Goal: Complete application form

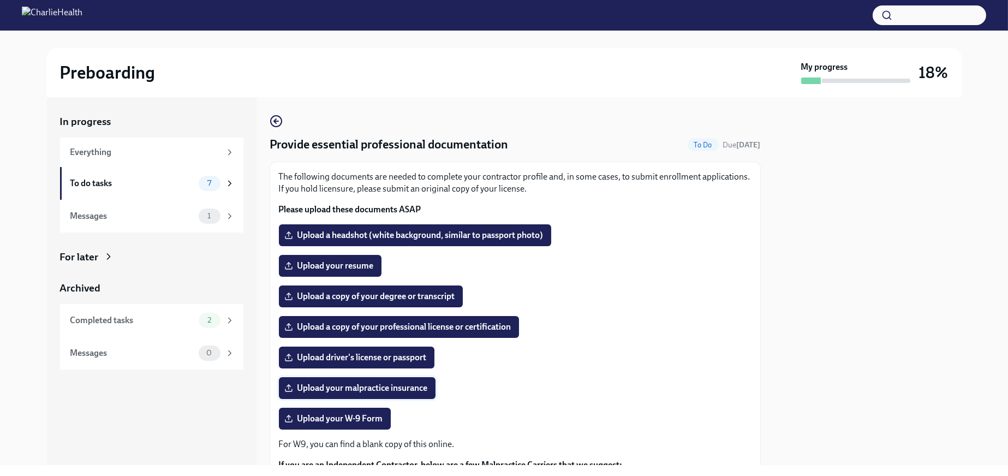
click at [366, 393] on span "Upload your malpractice insurance" at bounding box center [356, 387] width 141 height 11
click at [0, 0] on input "Upload your malpractice insurance" at bounding box center [0, 0] width 0 height 0
click at [383, 393] on span "Upload your malpractice insurance" at bounding box center [356, 387] width 141 height 11
click at [0, 0] on input "Upload your malpractice insurance" at bounding box center [0, 0] width 0 height 0
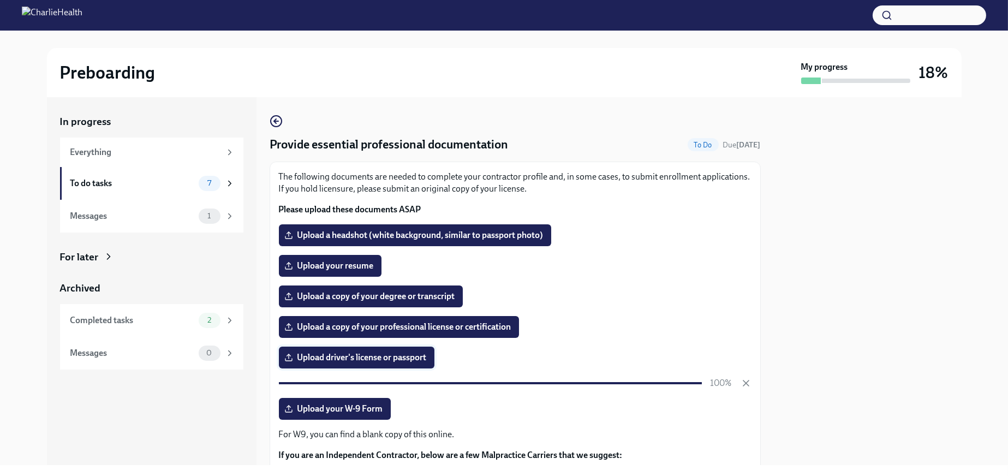
click at [339, 360] on span "Upload driver's license or passport" at bounding box center [356, 357] width 140 height 11
click at [0, 0] on input "Upload driver's license or passport" at bounding box center [0, 0] width 0 height 0
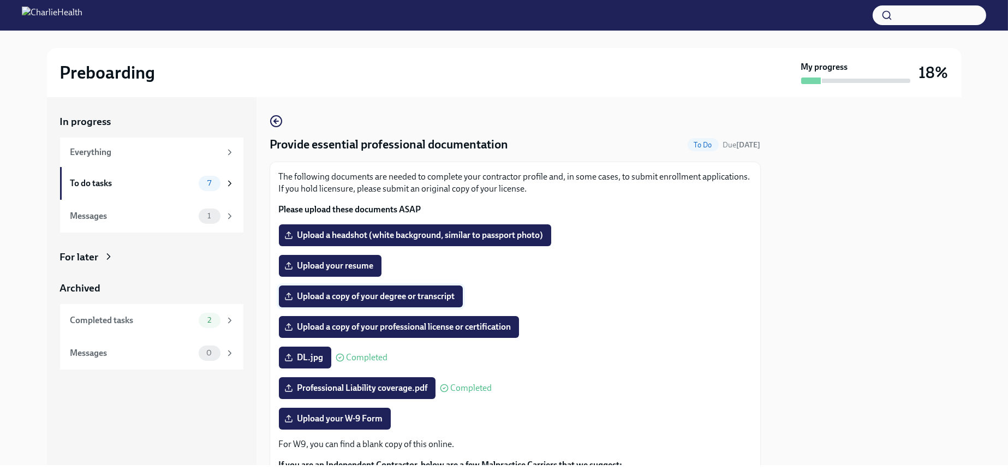
click at [386, 302] on span "Upload a copy of your degree or transcript" at bounding box center [370, 296] width 169 height 11
click at [0, 0] on input "Upload a copy of your degree or transcript" at bounding box center [0, 0] width 0 height 0
click at [374, 271] on span "Upload your resume" at bounding box center [329, 265] width 87 height 11
click at [0, 0] on input "Upload your resume" at bounding box center [0, 0] width 0 height 0
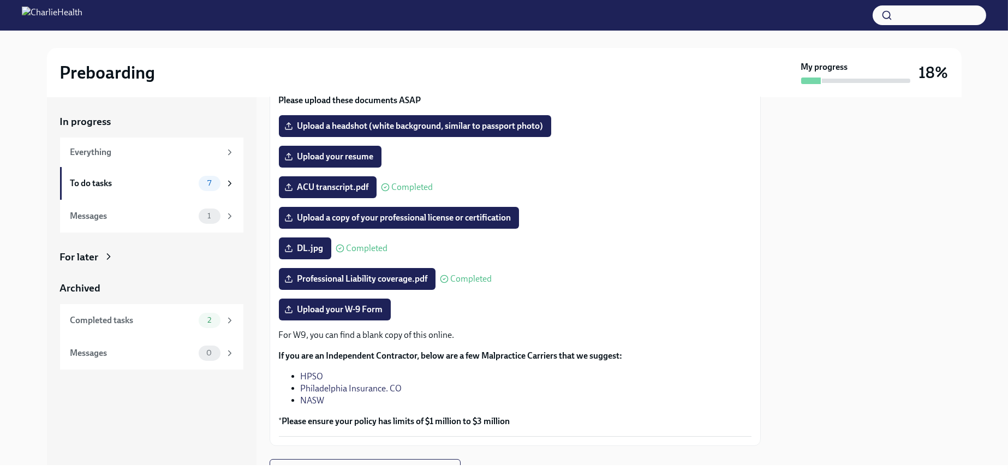
scroll to position [164, 0]
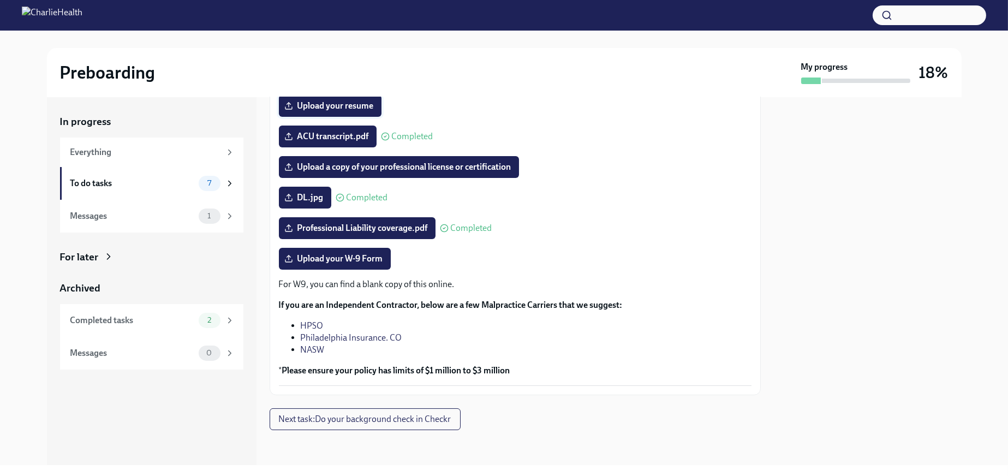
click at [354, 109] on span "Upload your resume" at bounding box center [329, 105] width 87 height 11
click at [0, 0] on input "Upload your resume" at bounding box center [0, 0] width 0 height 0
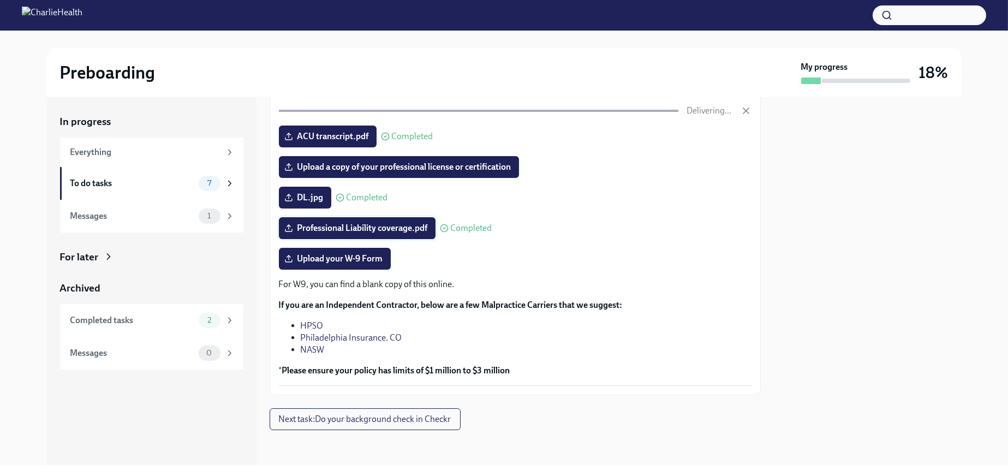
scroll to position [109, 0]
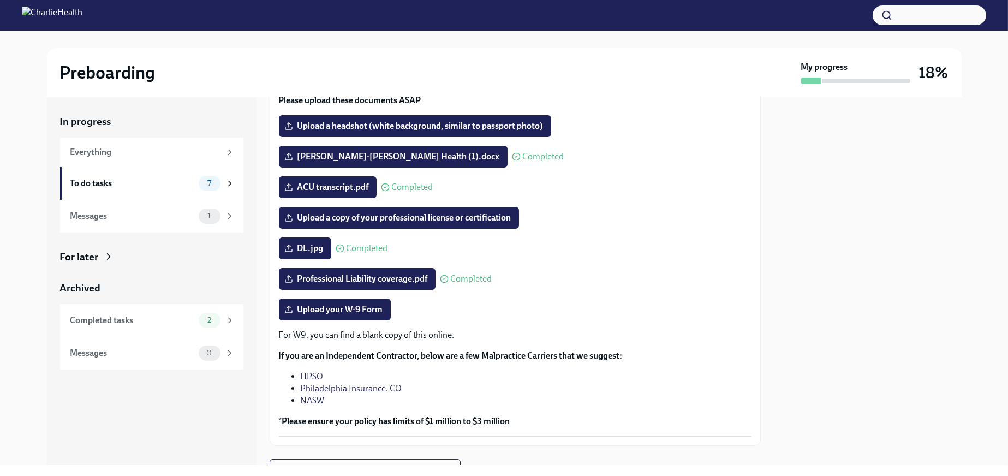
click at [286, 78] on div "Preboarding" at bounding box center [428, 73] width 736 height 22
click at [499, 131] on span "Upload a headshot (white background, similar to passport photo)" at bounding box center [414, 126] width 257 height 11
click at [0, 0] on input "Upload a headshot (white background, similar to passport photo)" at bounding box center [0, 0] width 0 height 0
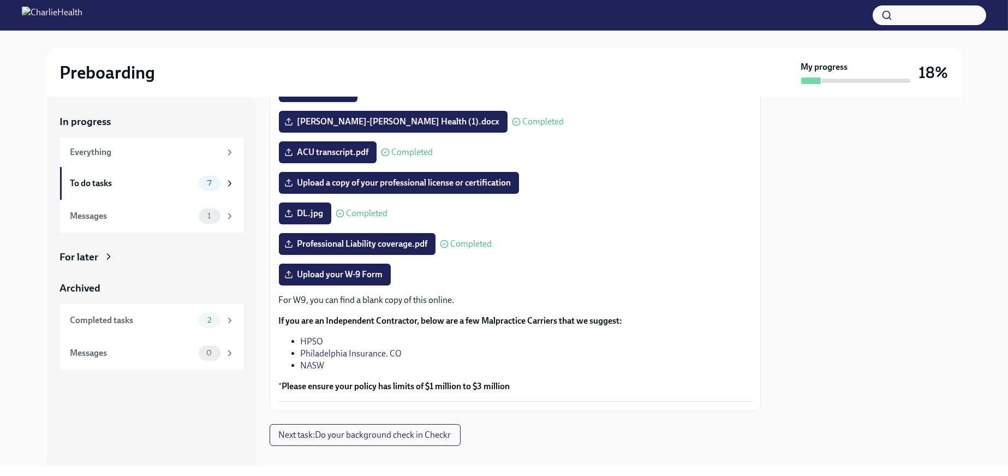
scroll to position [176, 0]
